Goal: Task Accomplishment & Management: Use online tool/utility

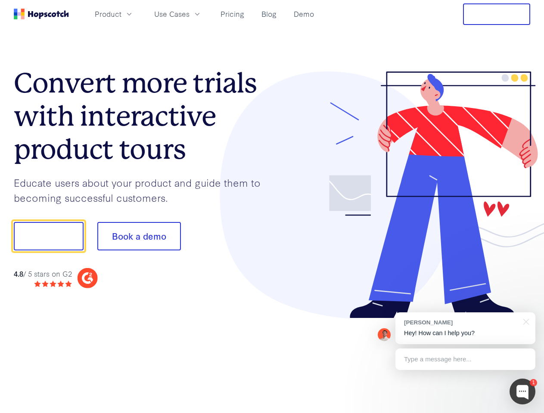
click at [272, 207] on div at bounding box center [401, 195] width 258 height 248
click at [121, 14] on span "Product" at bounding box center [108, 14] width 27 height 11
click at [189, 14] on span "Use Cases" at bounding box center [171, 14] width 35 height 11
click at [497, 14] on button "Free Trial" at bounding box center [496, 14] width 67 height 22
click at [48, 236] on button "Show me!" at bounding box center [49, 236] width 70 height 28
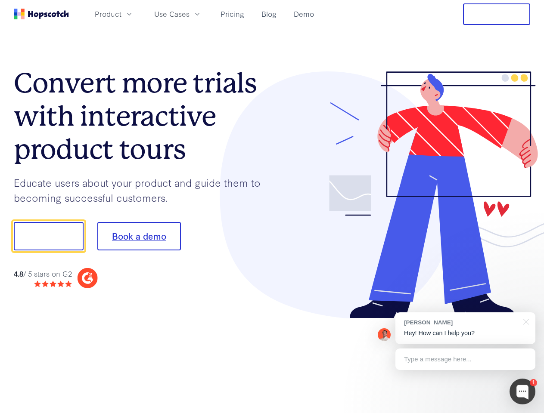
click at [139, 236] on button "Book a demo" at bounding box center [139, 236] width 84 height 28
click at [522, 392] on div at bounding box center [522, 392] width 26 height 26
click at [465, 329] on div "[PERSON_NAME] Hey! How can I help you?" at bounding box center [465, 329] width 140 height 32
click at [525, 321] on div at bounding box center [454, 235] width 161 height 287
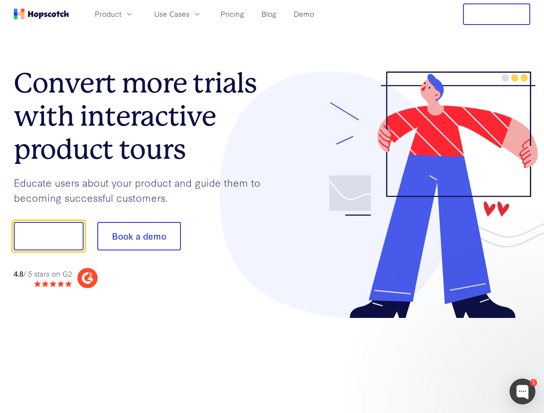
click at [465, 360] on div at bounding box center [454, 235] width 161 height 287
